Goal: Download file/media

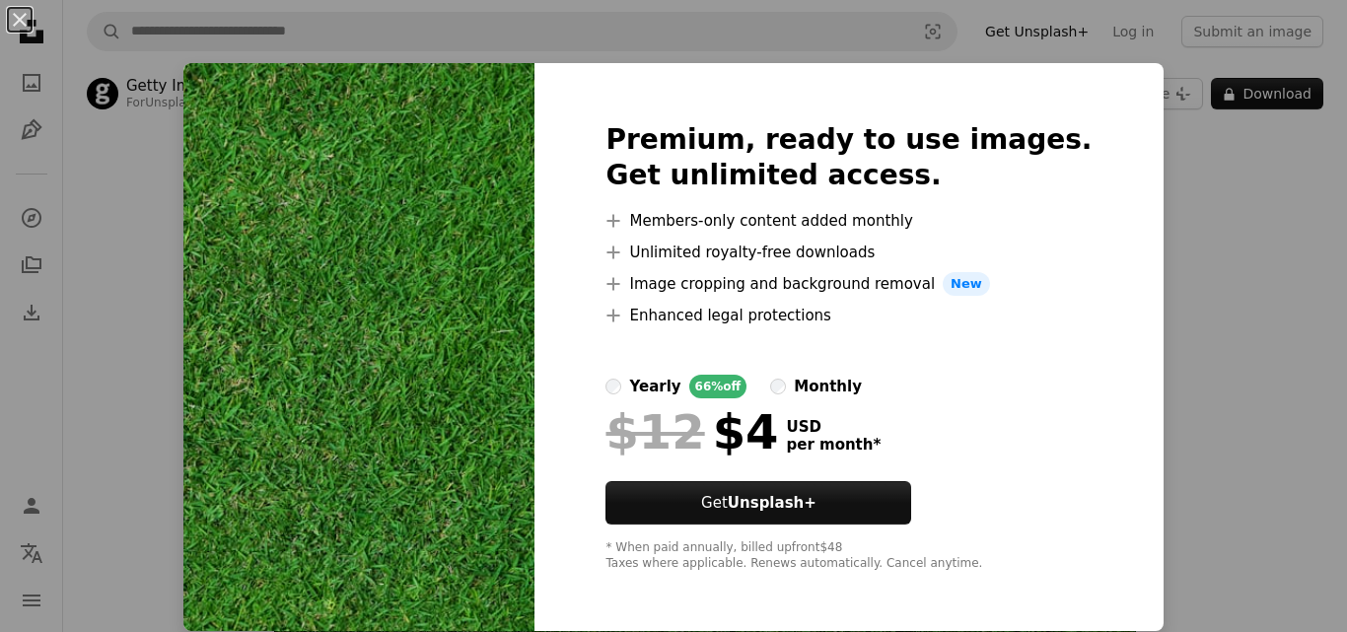
click at [426, 495] on img at bounding box center [358, 347] width 351 height 568
click at [446, 282] on img at bounding box center [358, 347] width 351 height 568
click at [393, 107] on img at bounding box center [358, 347] width 351 height 568
click at [404, 108] on img at bounding box center [358, 347] width 351 height 568
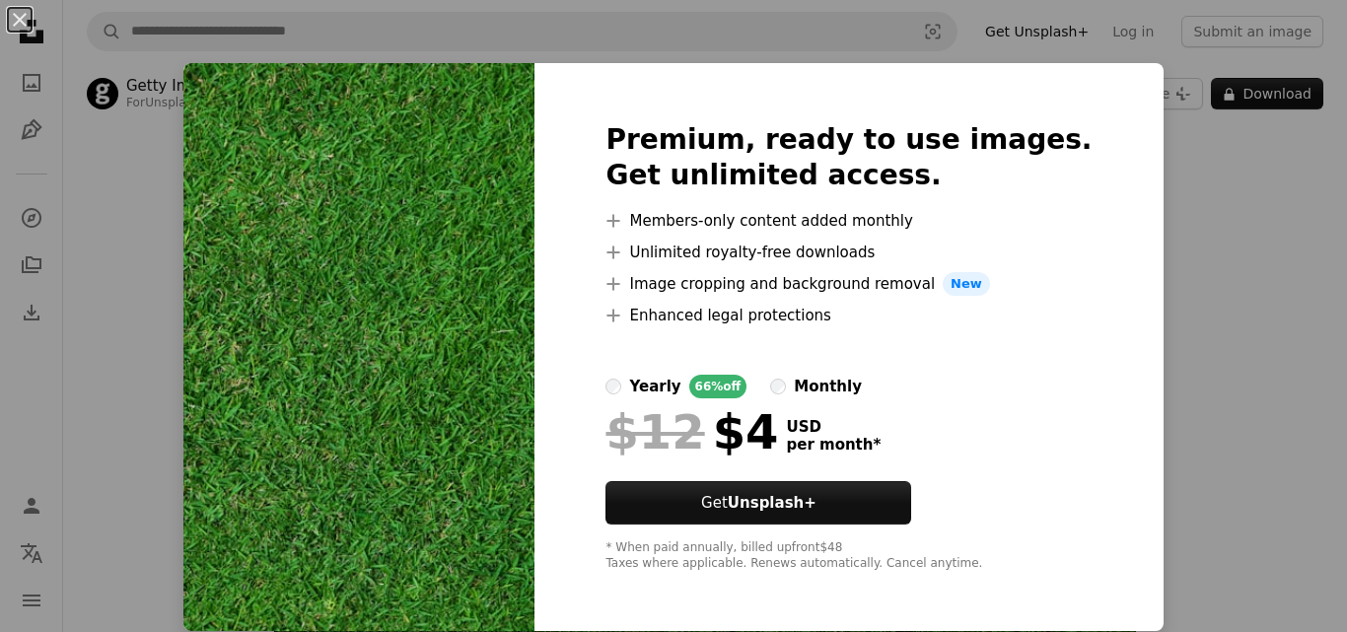
click at [404, 108] on img at bounding box center [358, 347] width 351 height 568
click at [435, 416] on img at bounding box center [358, 347] width 351 height 568
click at [433, 419] on img at bounding box center [358, 347] width 351 height 568
click at [166, 183] on div "An X shape Premium, ready to use images. Get unlimited access. A plus sign Memb…" at bounding box center [673, 316] width 1347 height 632
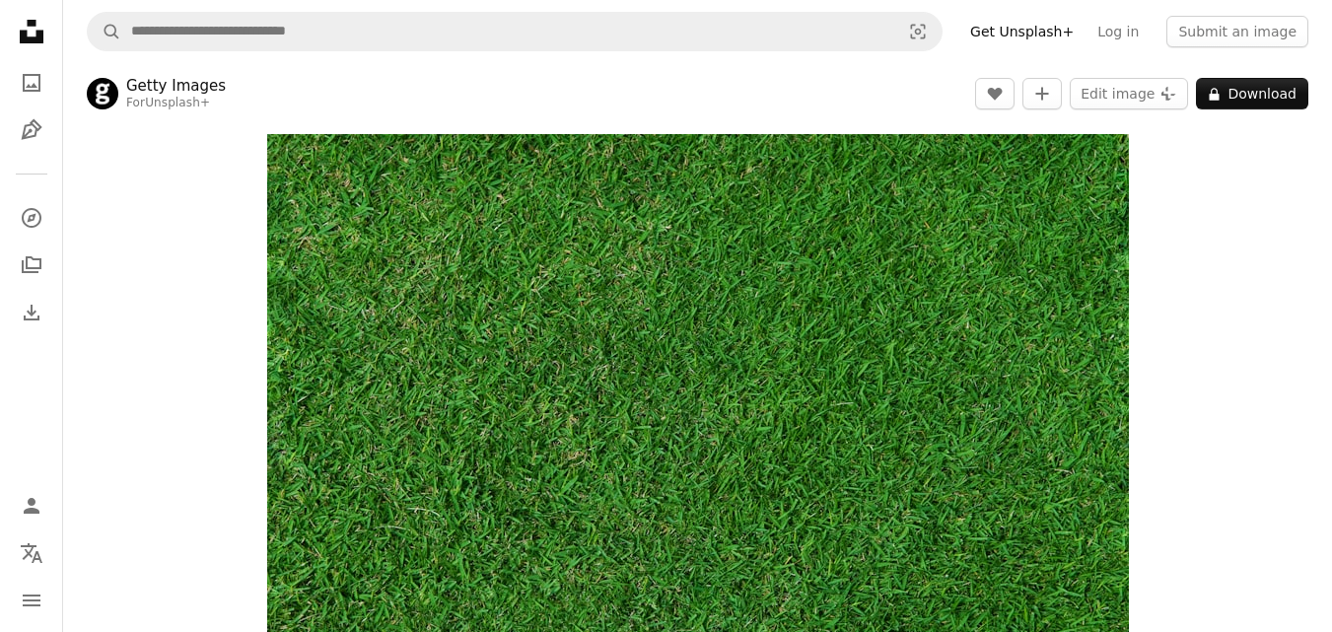
click at [189, 195] on div "Zoom in" at bounding box center [697, 420] width 1269 height 592
drag, startPoint x: 950, startPoint y: 185, endPoint x: 1043, endPoint y: 274, distance: 128.3
click at [1043, 274] on img "Zoom in on this image" at bounding box center [698, 420] width 862 height 572
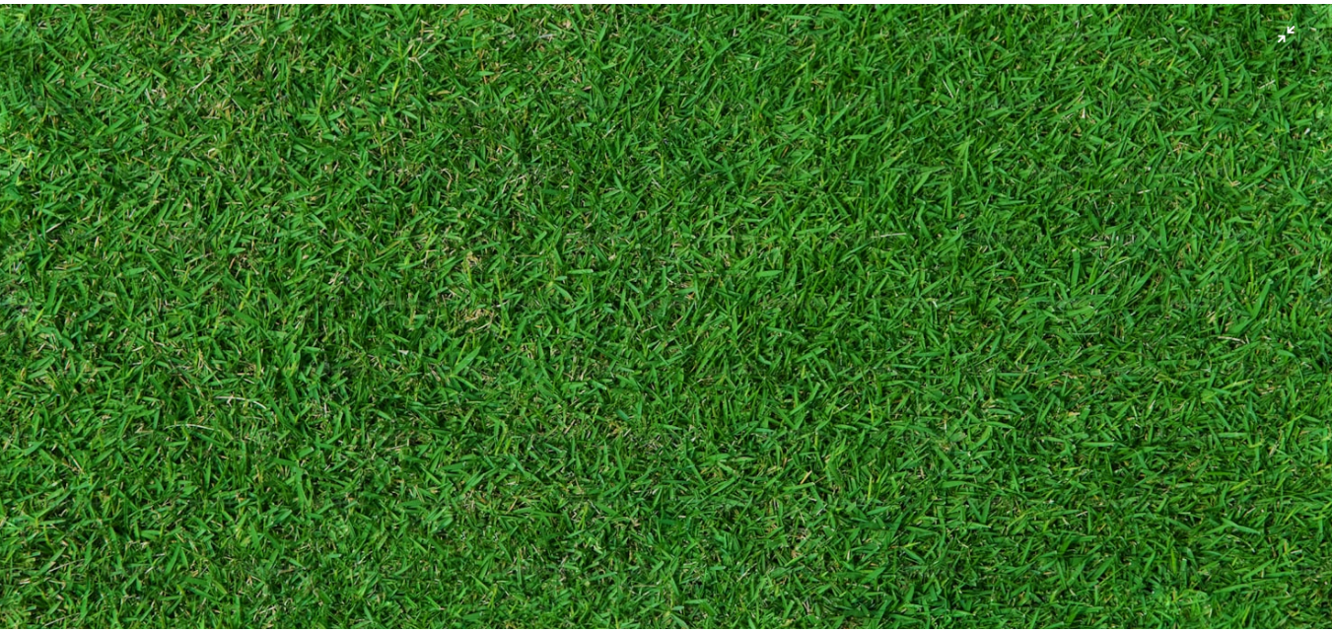
scroll to position [221, 0]
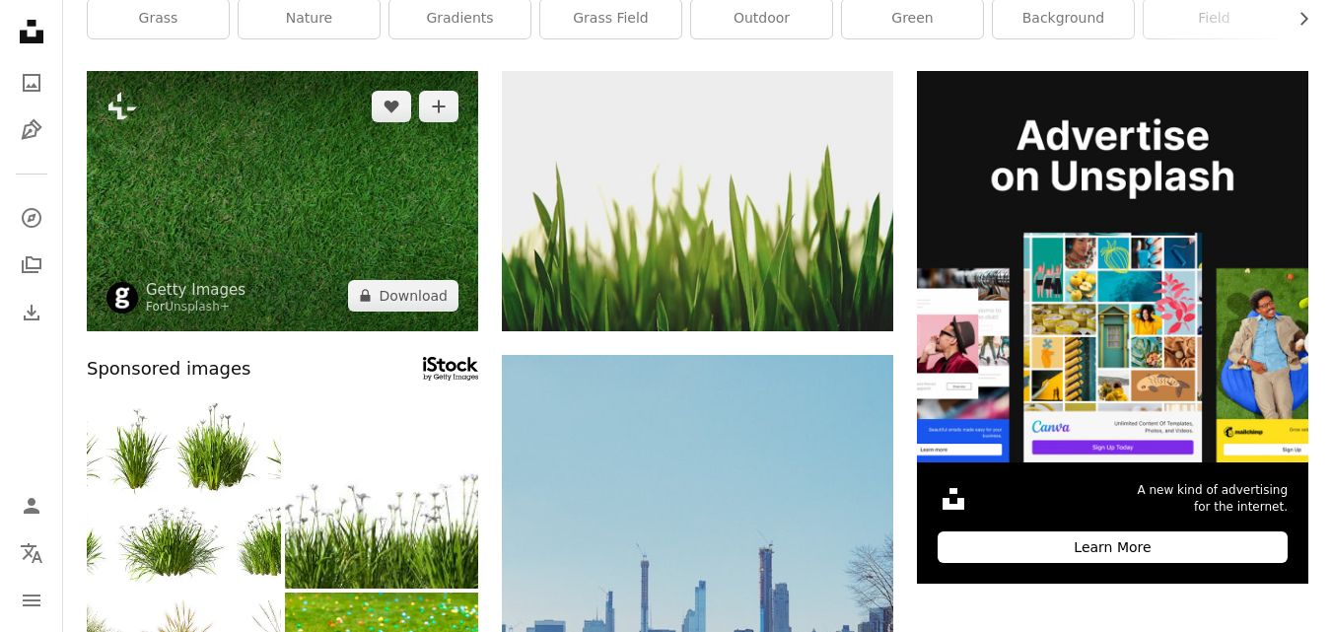
scroll to position [197, 0]
